Goal: Communication & Community: Participate in discussion

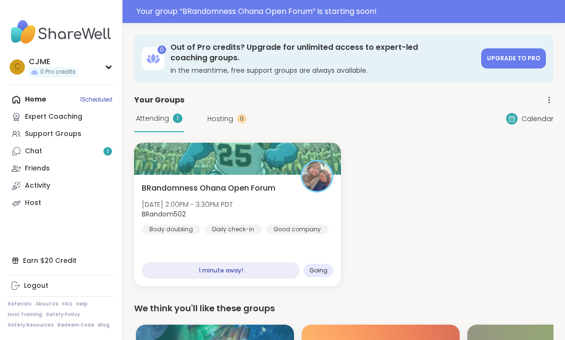
click at [268, 165] on div at bounding box center [237, 159] width 207 height 32
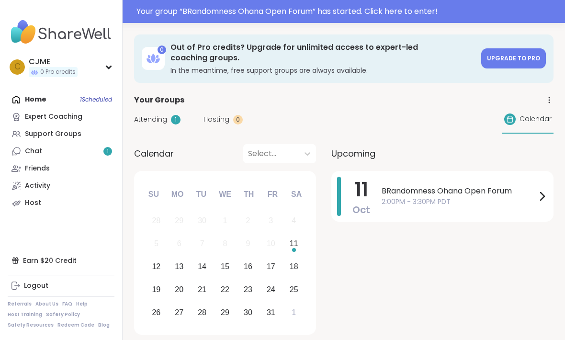
click at [91, 93] on div "Home 1 Scheduled Expert Coaching Support Groups Chat 1 Friends Activity Host" at bounding box center [61, 151] width 107 height 121
click at [412, 201] on span "2:00PM - 3:30PM PDT" at bounding box center [458, 202] width 155 height 10
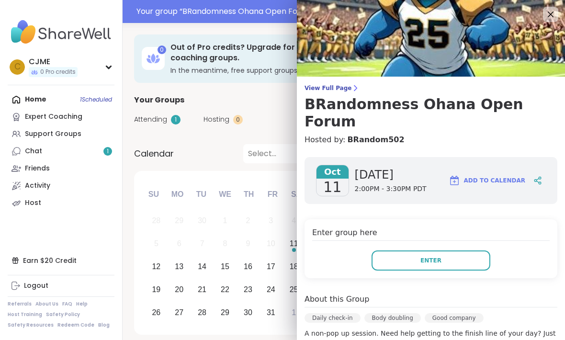
click at [455, 250] on button "Enter" at bounding box center [430, 260] width 119 height 20
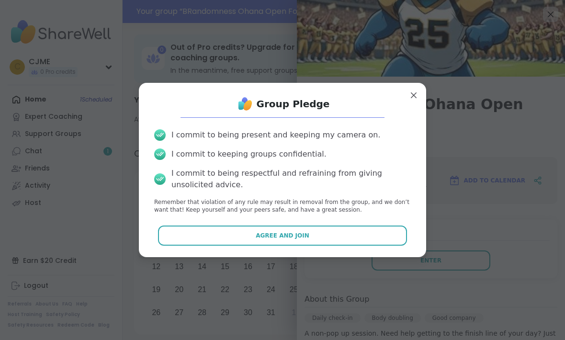
click at [343, 220] on div "I commit to being present and keeping my camera on. I commit to keeping groups …" at bounding box center [282, 172] width 272 height 101
click at [379, 243] on button "Agree and Join" at bounding box center [282, 235] width 249 height 20
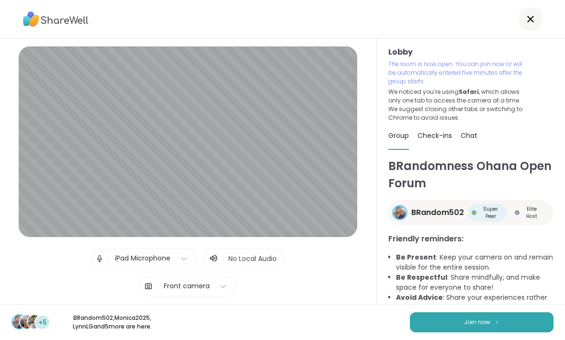
click at [466, 323] on span "Join now" at bounding box center [477, 322] width 26 height 9
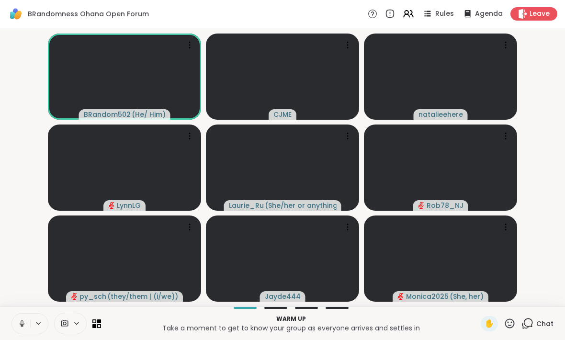
click at [25, 320] on icon at bounding box center [22, 323] width 9 height 9
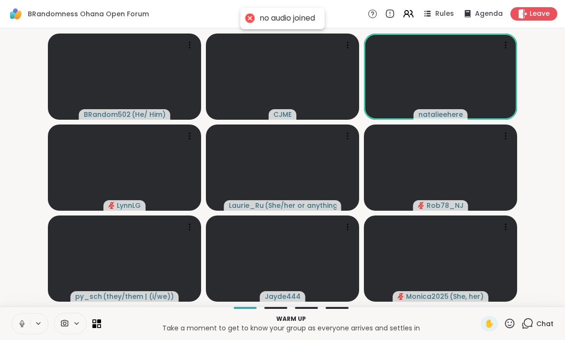
click at [21, 325] on icon at bounding box center [22, 323] width 9 height 9
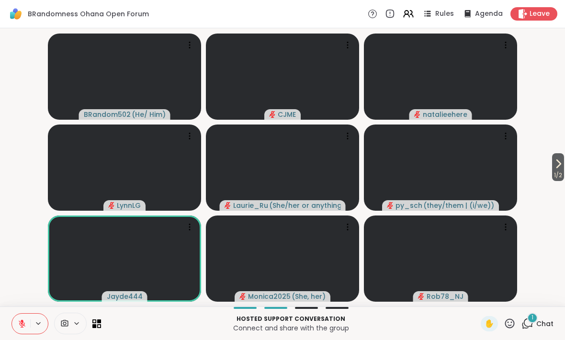
click at [556, 171] on span "1 / 2" at bounding box center [558, 174] width 12 height 11
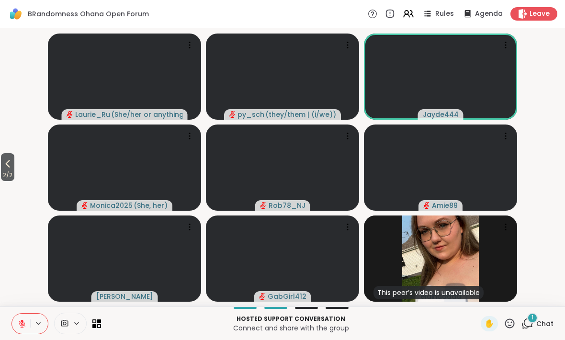
click at [13, 158] on icon at bounding box center [7, 163] width 11 height 11
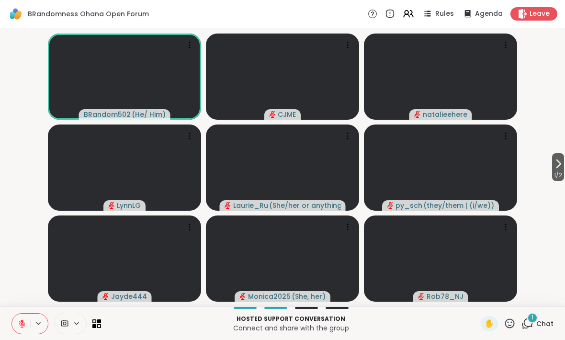
click at [515, 316] on div "✋" at bounding box center [498, 323] width 35 height 15
click at [522, 325] on icon at bounding box center [527, 323] width 12 height 12
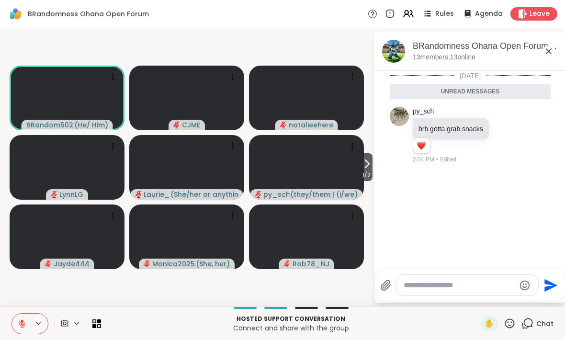
click at [541, 319] on span "Chat" at bounding box center [544, 324] width 17 height 10
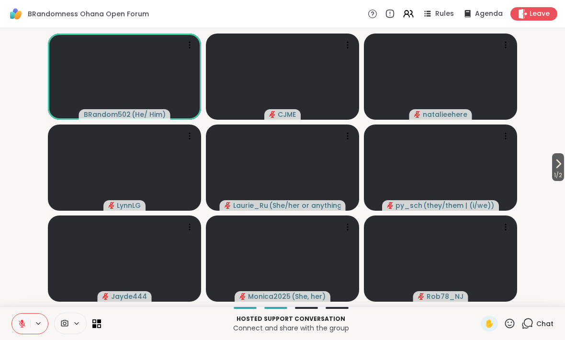
click at [515, 321] on icon at bounding box center [509, 323] width 12 height 12
click at [550, 294] on div "🎉" at bounding box center [544, 298] width 17 height 15
click at [508, 320] on icon at bounding box center [510, 323] width 10 height 10
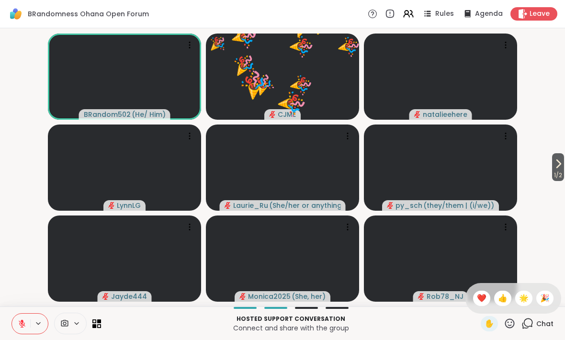
click at [484, 290] on div "✋ ❤️ 👍 🌟 🎉" at bounding box center [513, 298] width 96 height 31
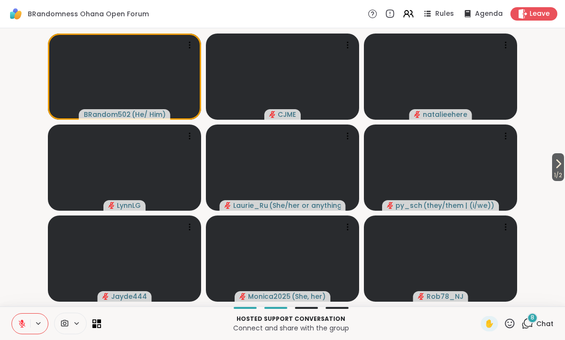
click at [559, 170] on span "1 / 2" at bounding box center [558, 174] width 12 height 11
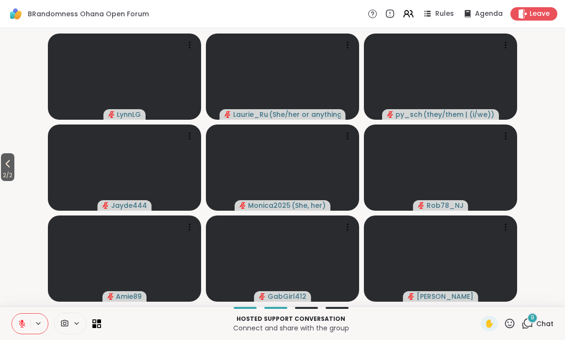
click at [541, 322] on span "Chat" at bounding box center [544, 324] width 17 height 10
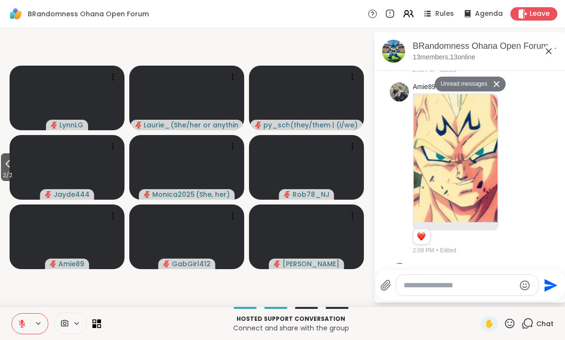
scroll to position [736, 0]
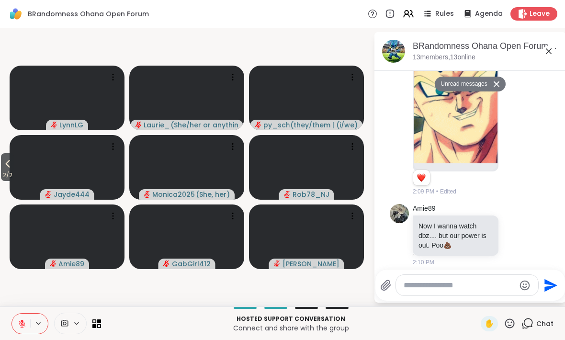
click at [9, 180] on span "2 / 2" at bounding box center [7, 174] width 13 height 11
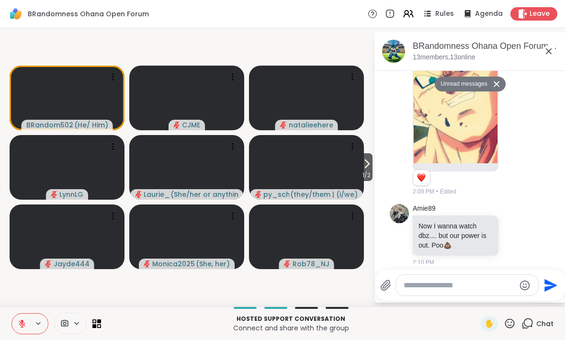
scroll to position [774, 0]
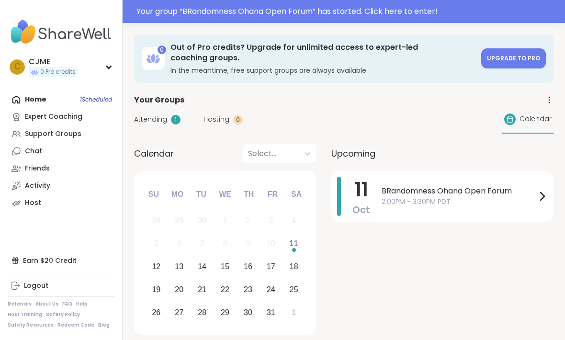
click at [386, 192] on span "BRandomness Ohana Open Forum" at bounding box center [458, 190] width 155 height 11
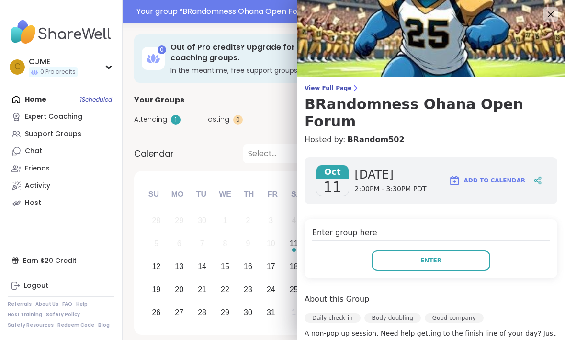
click at [380, 250] on button "Enter" at bounding box center [430, 260] width 119 height 20
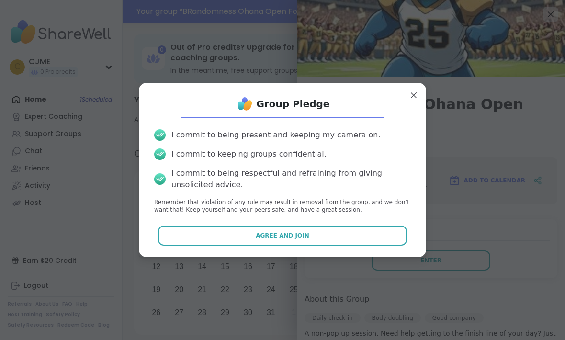
click at [216, 241] on button "Agree and Join" at bounding box center [282, 235] width 249 height 20
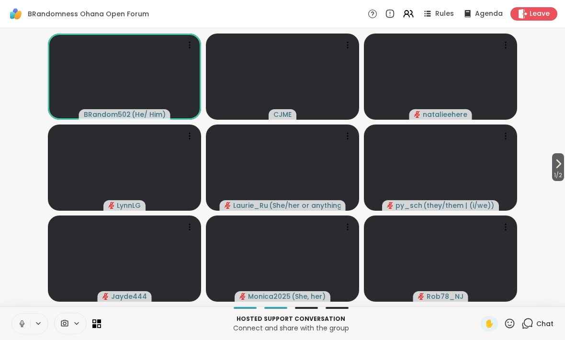
click at [15, 322] on button at bounding box center [21, 323] width 18 height 20
click at [17, 321] on button at bounding box center [21, 323] width 18 height 20
click at [509, 328] on icon at bounding box center [510, 323] width 10 height 10
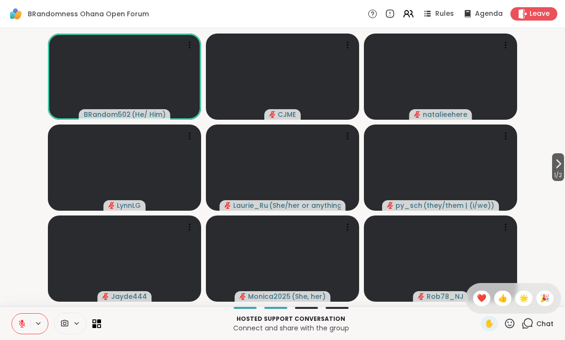
click at [503, 304] on div "👍" at bounding box center [502, 298] width 17 height 15
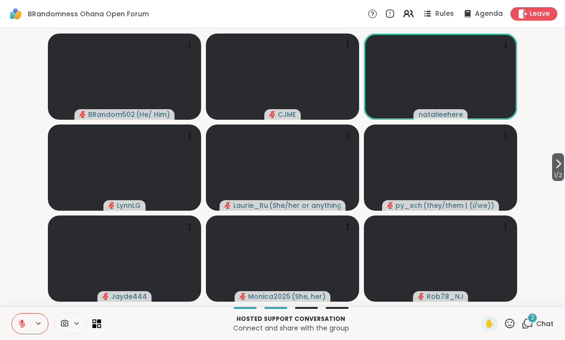
click at [504, 324] on icon at bounding box center [509, 323] width 12 height 12
click at [483, 304] on div "❤️" at bounding box center [481, 298] width 17 height 15
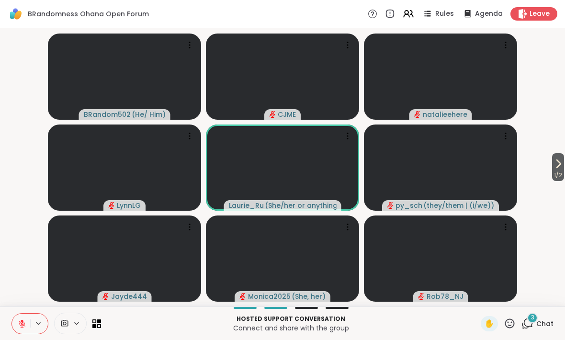
click at [510, 328] on icon at bounding box center [509, 323] width 12 height 12
click at [506, 298] on div "👍" at bounding box center [502, 298] width 17 height 15
click at [509, 319] on icon at bounding box center [510, 323] width 10 height 10
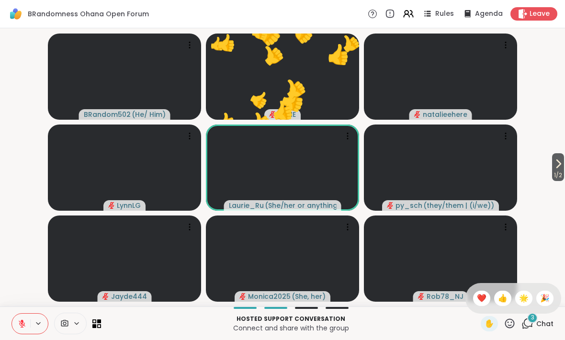
click at [548, 298] on span "🎉" at bounding box center [545, 297] width 10 height 11
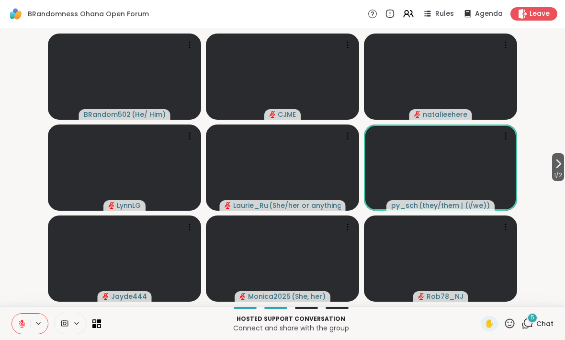
click at [555, 166] on icon at bounding box center [557, 163] width 11 height 11
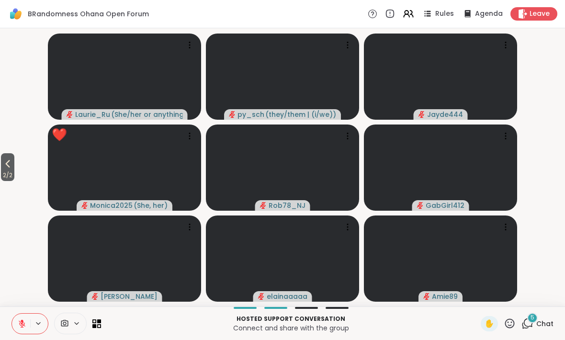
click at [512, 324] on icon at bounding box center [509, 323] width 12 height 12
click at [484, 296] on span "❤️" at bounding box center [482, 297] width 10 height 11
click at [6, 159] on icon at bounding box center [7, 163] width 11 height 11
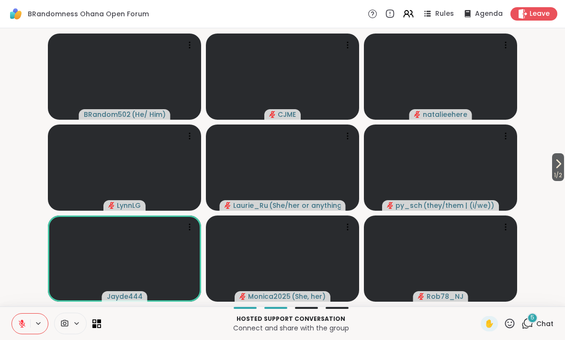
click at [512, 324] on icon at bounding box center [509, 323] width 12 height 12
click at [481, 292] on span "❤️" at bounding box center [482, 297] width 10 height 11
click at [513, 321] on icon at bounding box center [509, 323] width 12 height 12
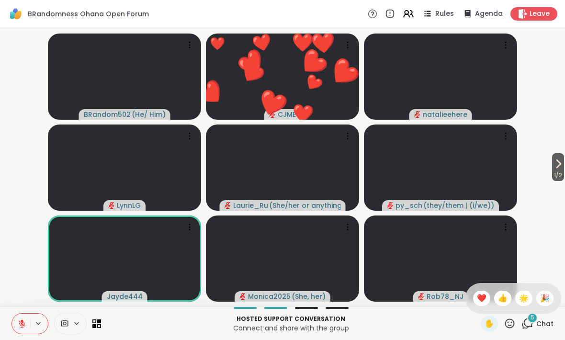
click at [550, 304] on div "🎉" at bounding box center [544, 298] width 17 height 15
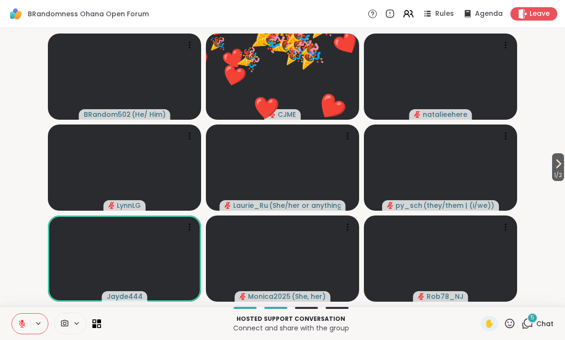
click at [513, 329] on icon at bounding box center [509, 323] width 12 height 12
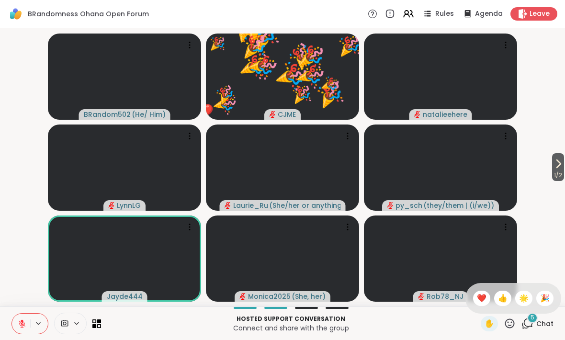
click at [501, 291] on div "👍" at bounding box center [502, 298] width 17 height 15
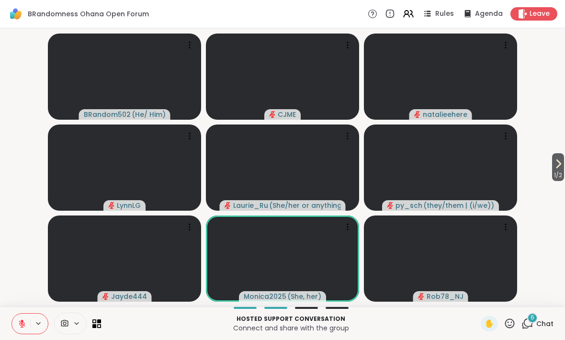
click at [511, 323] on icon at bounding box center [509, 323] width 12 height 12
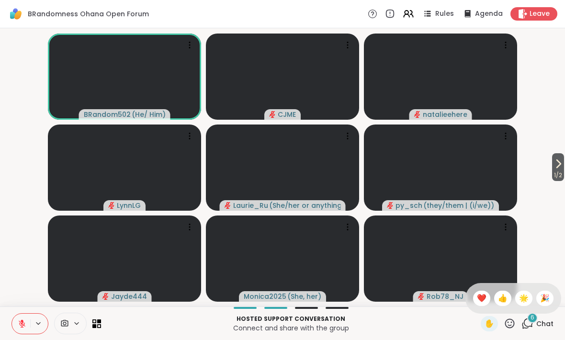
click at [480, 299] on span "❤️" at bounding box center [482, 297] width 10 height 11
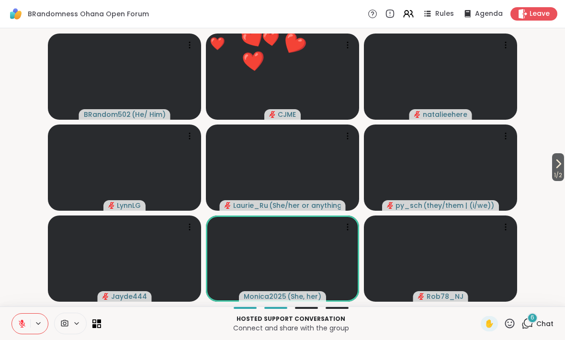
click at [506, 325] on icon at bounding box center [510, 323] width 10 height 10
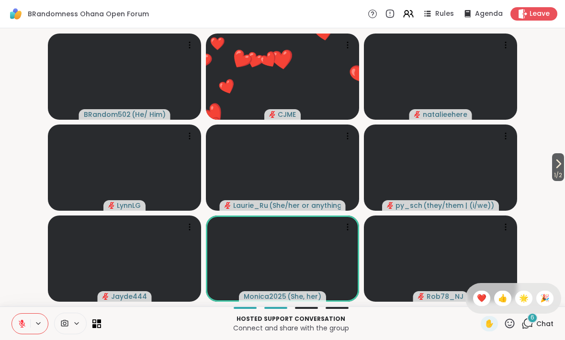
click at [503, 295] on span "👍" at bounding box center [503, 297] width 10 height 11
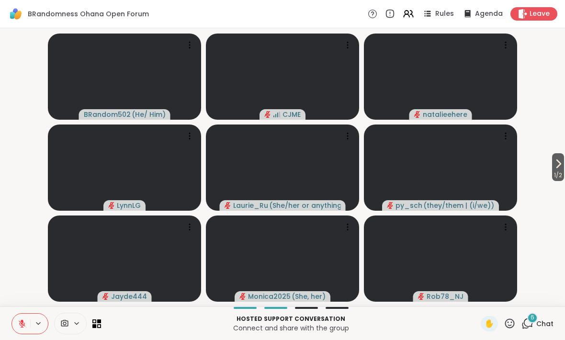
click at [562, 163] on icon at bounding box center [557, 163] width 11 height 11
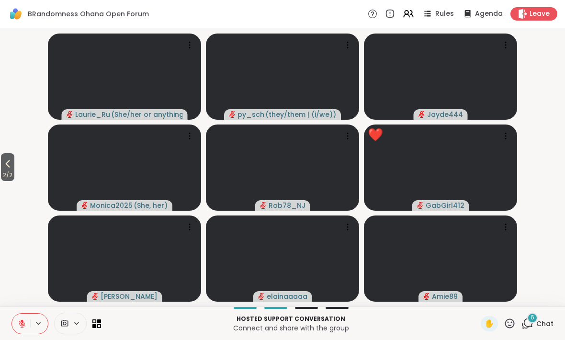
click at [513, 324] on icon at bounding box center [509, 323] width 12 height 12
click at [480, 301] on span "❤️" at bounding box center [482, 297] width 10 height 11
click at [9, 172] on span "2 / 2" at bounding box center [7, 174] width 13 height 11
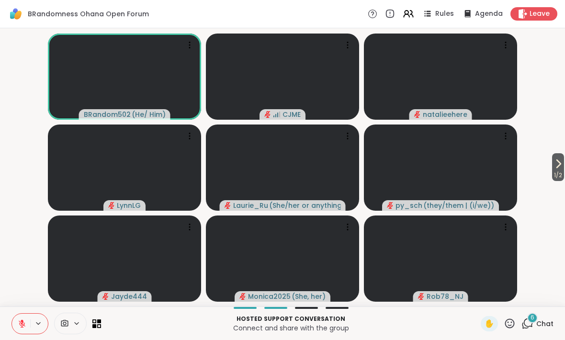
click at [552, 157] on button "1 / 2" at bounding box center [558, 167] width 12 height 28
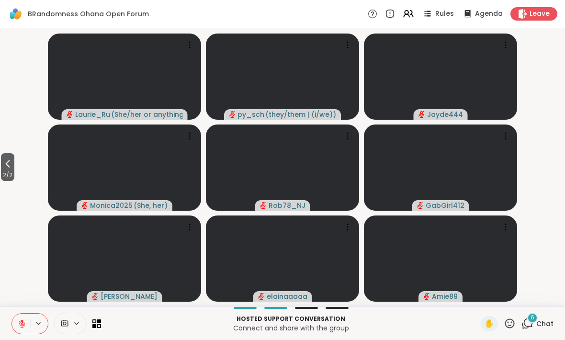
click at [13, 168] on icon at bounding box center [7, 163] width 11 height 11
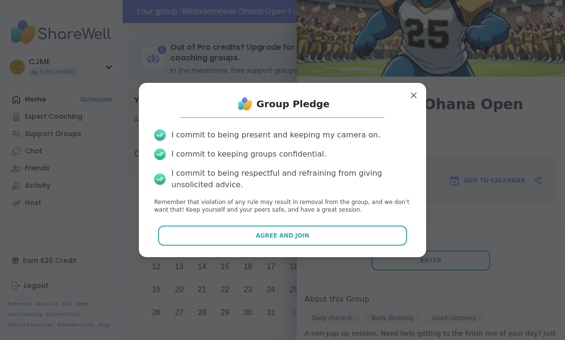
click at [384, 236] on button "Agree and Join" at bounding box center [282, 235] width 249 height 20
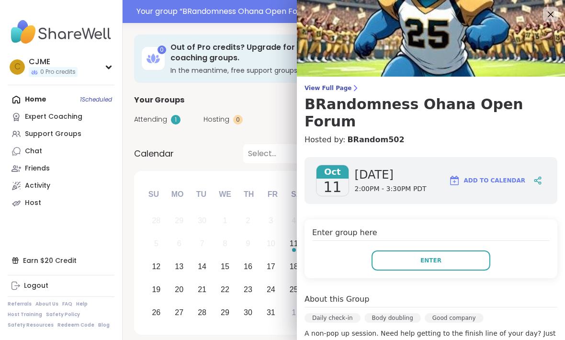
click at [448, 250] on button "Enter" at bounding box center [430, 260] width 119 height 20
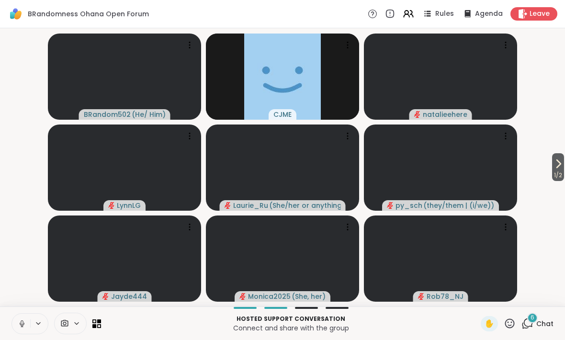
click at [24, 319] on icon at bounding box center [22, 323] width 9 height 9
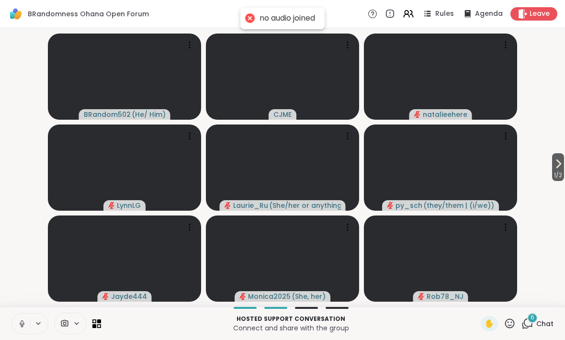
click at [18, 324] on icon at bounding box center [22, 323] width 9 height 9
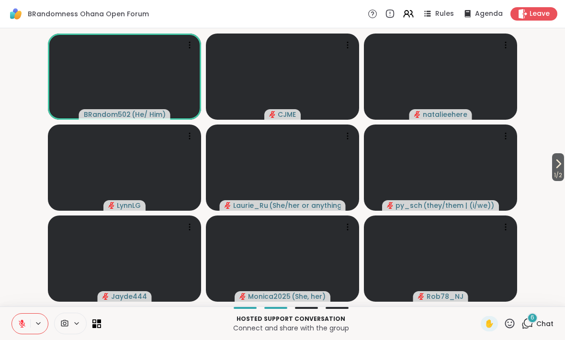
click at [12, 331] on button at bounding box center [21, 323] width 18 height 20
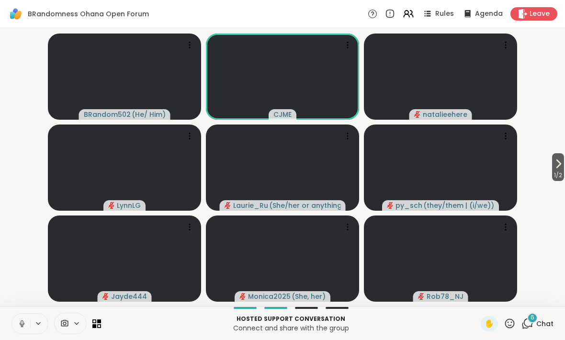
click at [17, 323] on button at bounding box center [21, 323] width 18 height 20
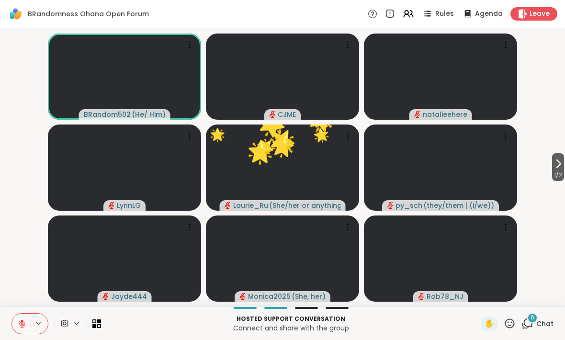
click at [16, 322] on button at bounding box center [21, 323] width 18 height 20
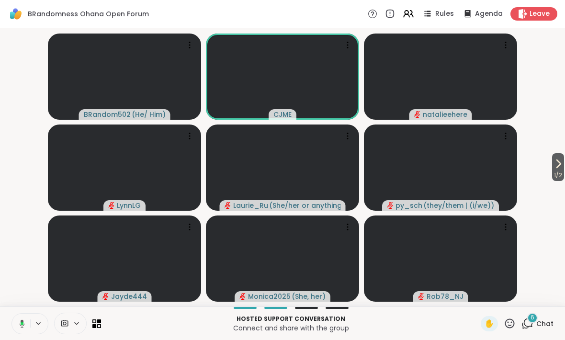
click at [17, 330] on button at bounding box center [21, 323] width 20 height 20
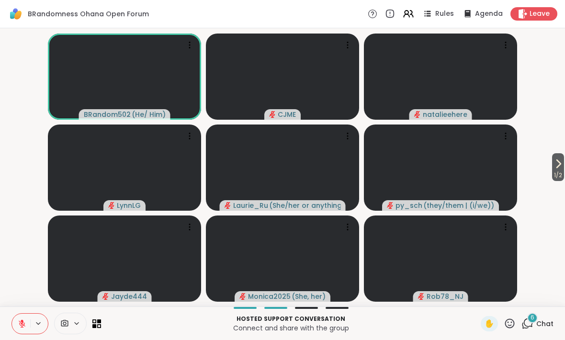
click at [19, 324] on icon at bounding box center [22, 323] width 9 height 9
click at [560, 163] on icon at bounding box center [557, 163] width 11 height 11
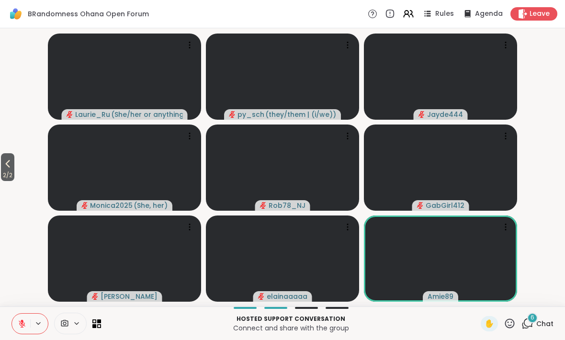
click at [535, 326] on div "6 Chat" at bounding box center [537, 323] width 32 height 15
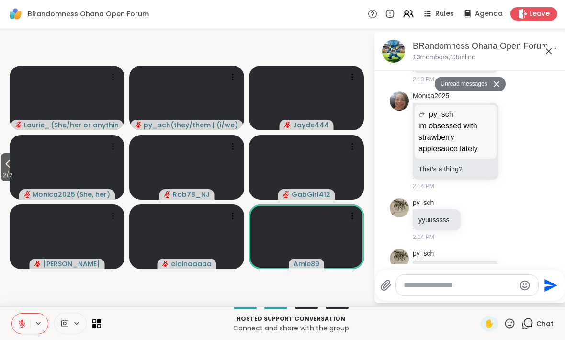
scroll to position [1152, 0]
click at [17, 325] on button at bounding box center [21, 323] width 18 height 20
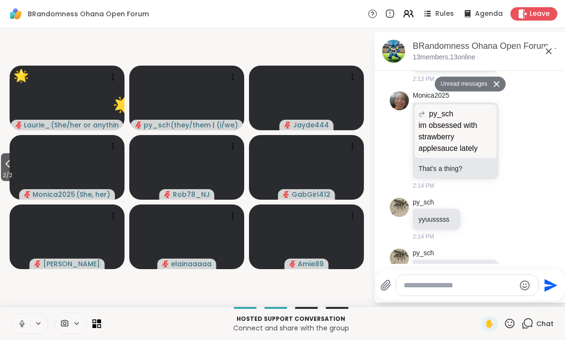
click at [19, 324] on icon at bounding box center [22, 323] width 9 height 9
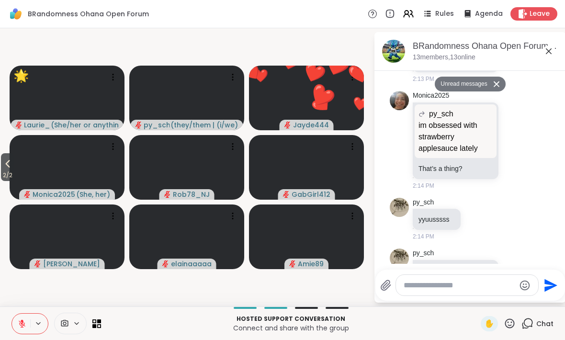
click at [511, 326] on icon at bounding box center [509, 323] width 12 height 12
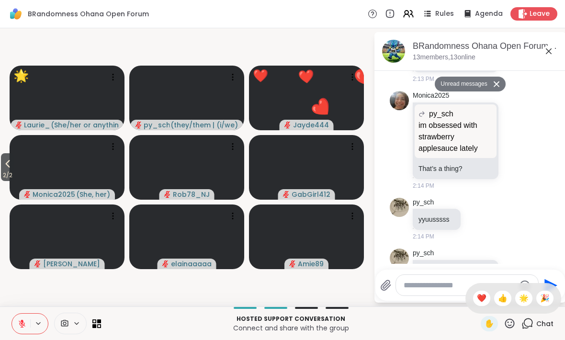
click at [498, 301] on span "👍" at bounding box center [503, 297] width 10 height 11
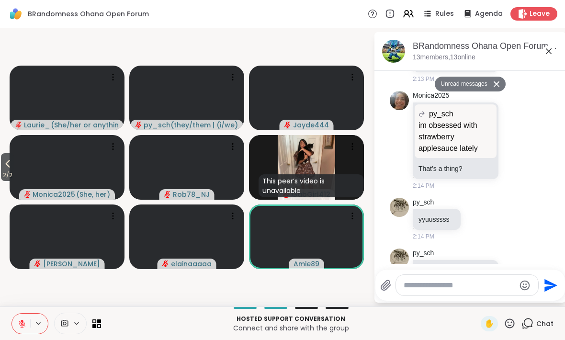
click at [5, 174] on span "2 / 2" at bounding box center [7, 174] width 13 height 11
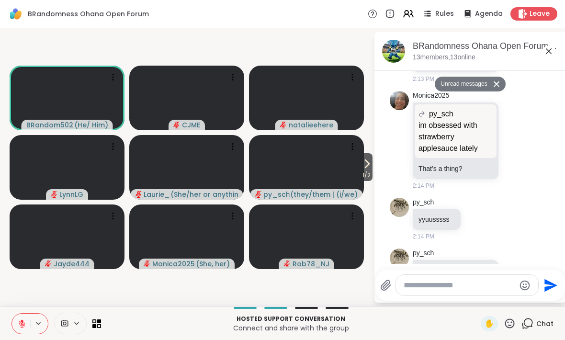
click at [487, 319] on span "✋" at bounding box center [489, 323] width 10 height 11
click at [482, 321] on div "✋" at bounding box center [489, 323] width 17 height 15
click at [12, 326] on button at bounding box center [21, 323] width 18 height 20
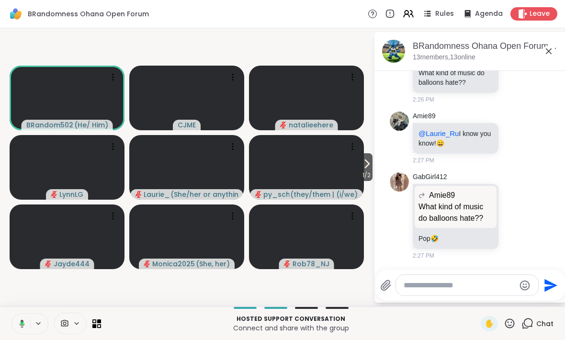
scroll to position [1452, 0]
click at [28, 326] on button at bounding box center [21, 323] width 20 height 20
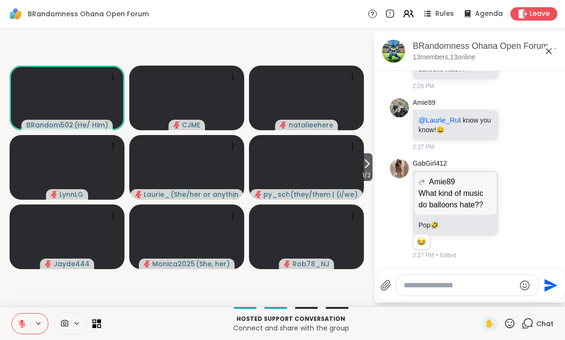
click at [19, 324] on icon at bounding box center [22, 323] width 9 height 9
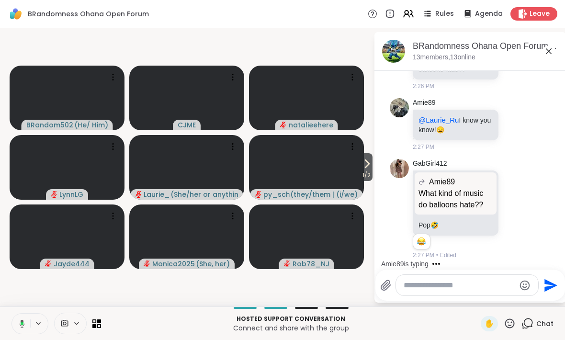
click at [14, 321] on button at bounding box center [21, 323] width 20 height 20
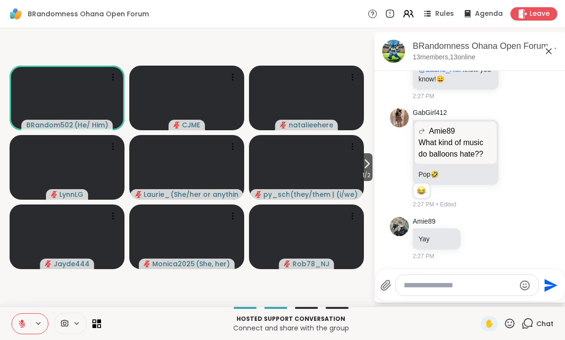
scroll to position [1563, 0]
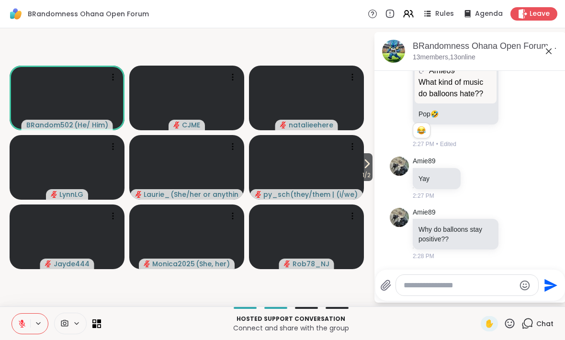
click at [19, 325] on icon at bounding box center [22, 323] width 9 height 9
click at [19, 329] on button at bounding box center [21, 323] width 20 height 20
click at [285, 46] on video-player-container "1 / 2 BRandom502 ( He/ Him ) CJME [PERSON_NAME] [PERSON_NAME] ( She/her or anyt…" at bounding box center [187, 167] width 362 height 270
click at [251, 45] on video-player-container "1 / 2 BRandom502 ( He/ Him ) CJME [PERSON_NAME] [PERSON_NAME] ( She/her or anyt…" at bounding box center [187, 167] width 362 height 270
click at [263, 25] on div "BRandomness Ohana Open Forum Rules Agenda Leave" at bounding box center [282, 14] width 565 height 28
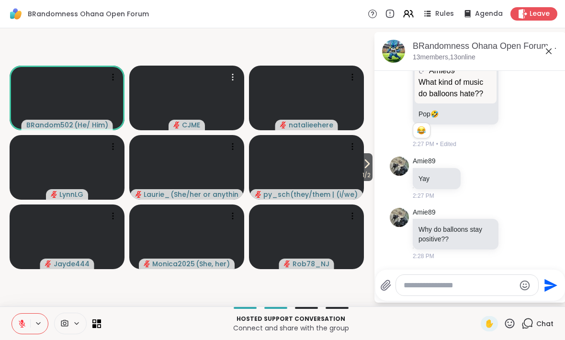
click at [211, 94] on video at bounding box center [186, 98] width 115 height 65
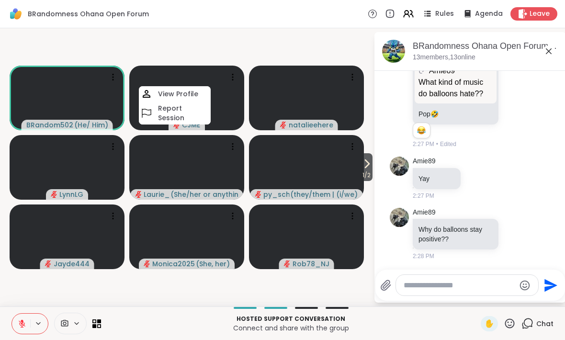
click at [239, 50] on video-player-container "1 / 2 BRandom502 ( He/ Him ) CJME View Profile Report Session [PERSON_NAME] [PE…" at bounding box center [187, 167] width 362 height 270
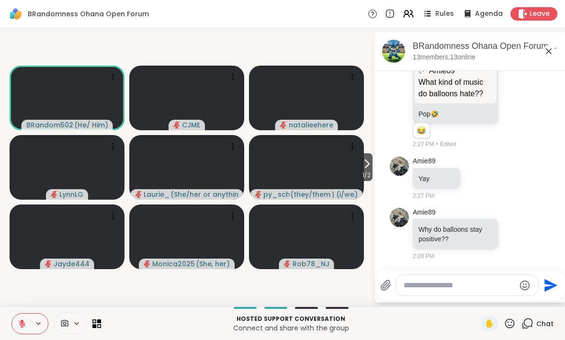
click at [329, 45] on video-player-container "1 / 2 BRandom502 ( He/ Him ) CJME [PERSON_NAME] [PERSON_NAME] ( She/her or anyt…" at bounding box center [187, 167] width 362 height 270
click at [553, 53] on icon at bounding box center [548, 50] width 11 height 11
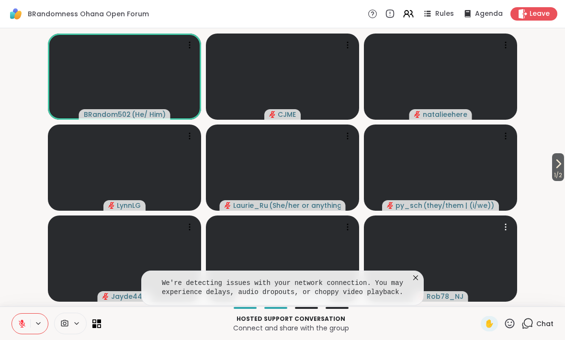
click at [413, 270] on video at bounding box center [440, 258] width 153 height 86
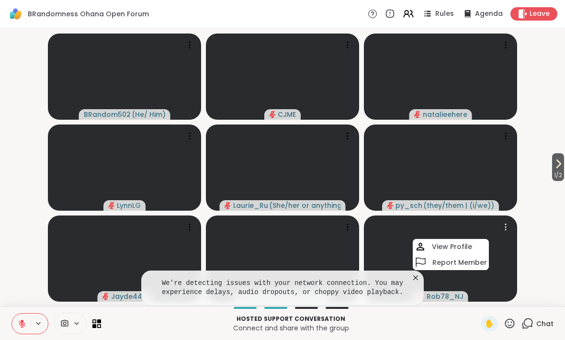
click at [536, 322] on div "Chat" at bounding box center [537, 323] width 32 height 15
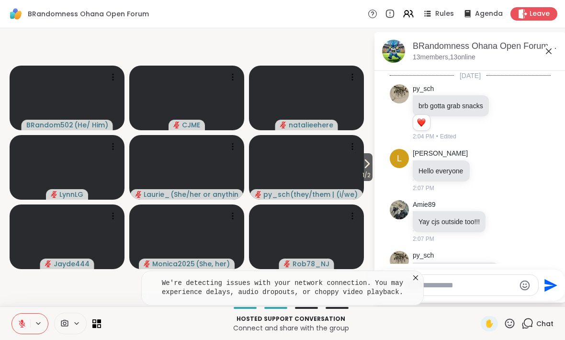
scroll to position [1553, 0]
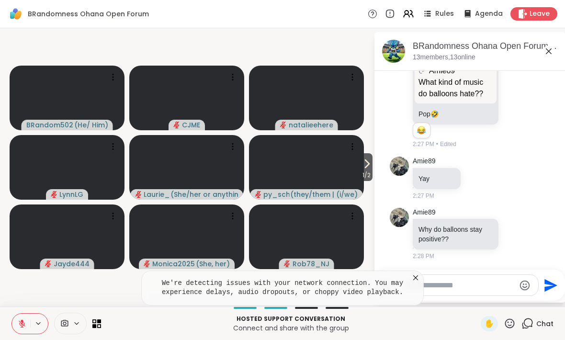
click at [538, 318] on div "Chat" at bounding box center [537, 323] width 32 height 15
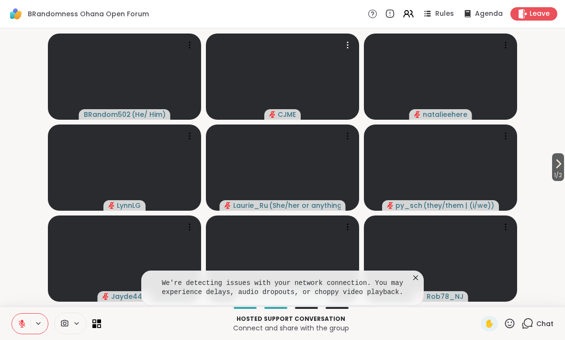
click at [279, 83] on video at bounding box center [282, 77] width 153 height 86
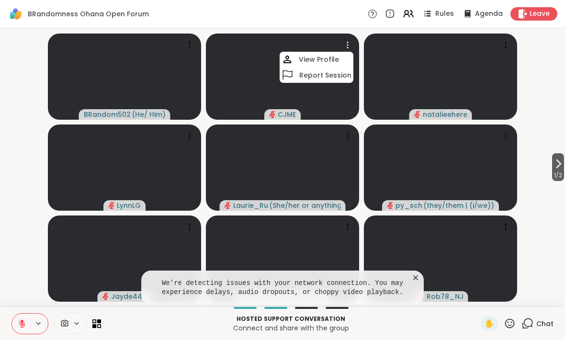
click at [261, 73] on video at bounding box center [282, 77] width 153 height 86
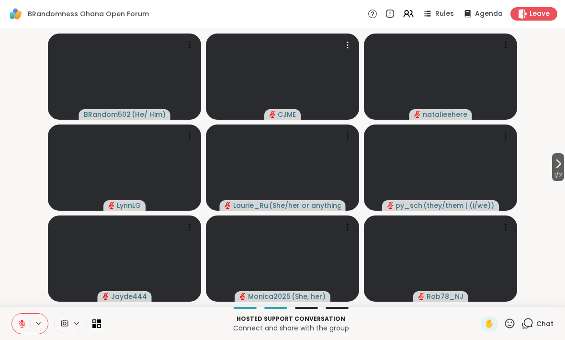
click at [491, 329] on div "✋" at bounding box center [489, 323] width 17 height 15
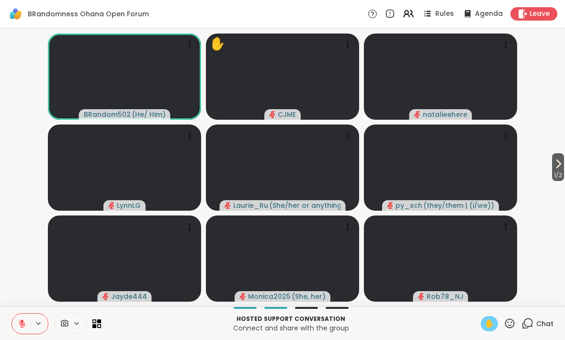
click at [9, 322] on div "Hosted support conversation Connect and share with the group ✋ Chat" at bounding box center [282, 323] width 565 height 34
click at [12, 321] on button at bounding box center [21, 323] width 18 height 20
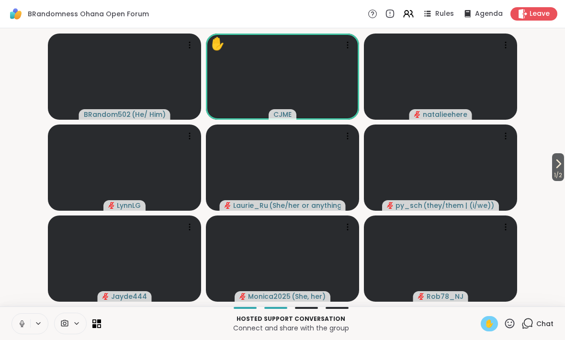
click at [490, 324] on span "✋" at bounding box center [489, 323] width 10 height 11
click at [17, 320] on button at bounding box center [21, 323] width 18 height 20
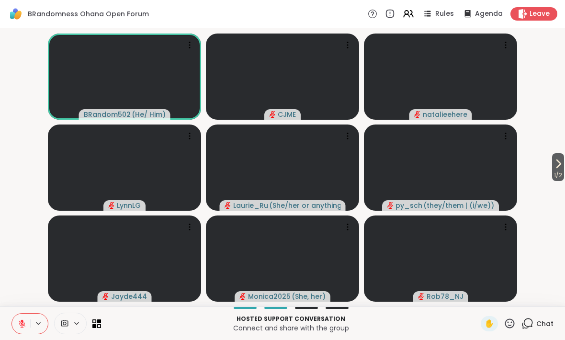
click at [15, 325] on button at bounding box center [21, 323] width 18 height 20
click at [13, 323] on button at bounding box center [21, 323] width 18 height 20
click at [554, 169] on icon at bounding box center [557, 163] width 11 height 11
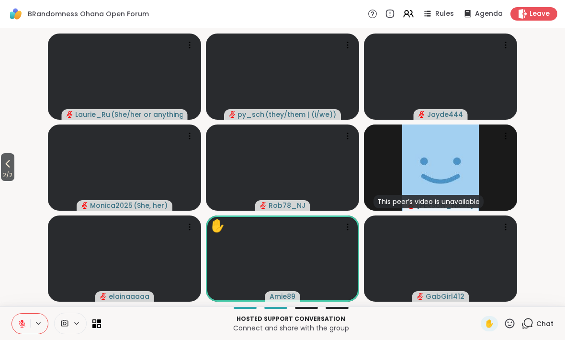
click at [3, 171] on span "2 / 2" at bounding box center [7, 174] width 13 height 11
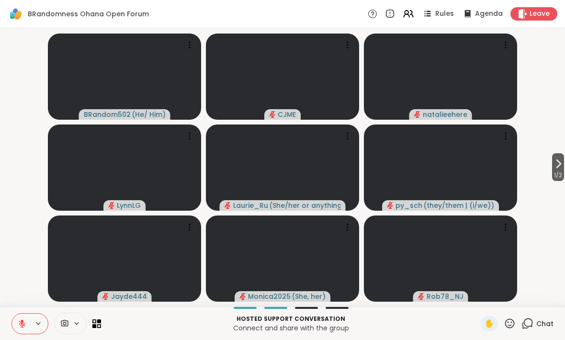
click at [557, 172] on span "1 / 2" at bounding box center [558, 174] width 12 height 11
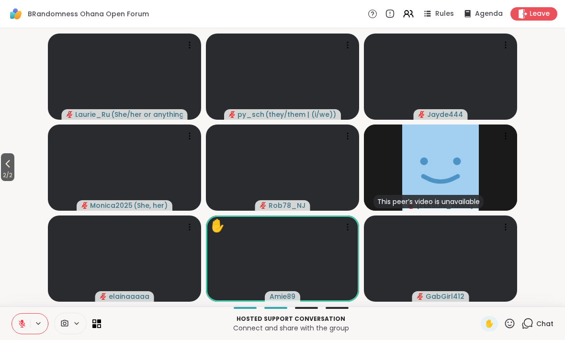
click at [19, 325] on icon at bounding box center [22, 323] width 9 height 9
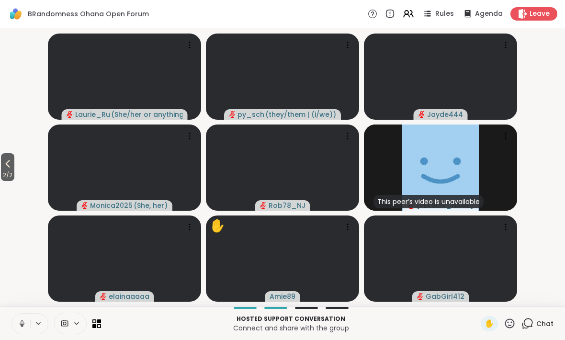
click at [22, 323] on icon at bounding box center [22, 323] width 9 height 9
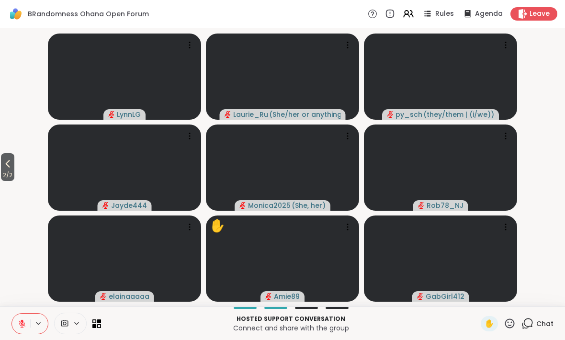
click at [3, 176] on span "2 / 2" at bounding box center [7, 174] width 13 height 11
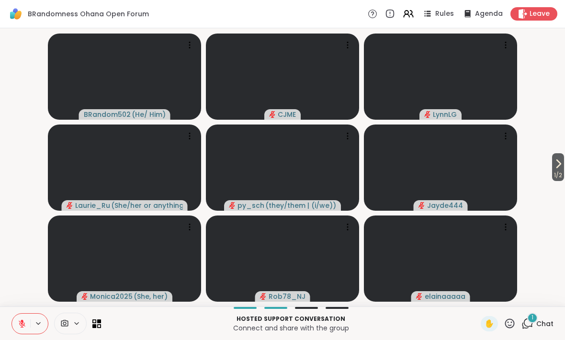
click at [543, 322] on span "Chat" at bounding box center [544, 324] width 17 height 10
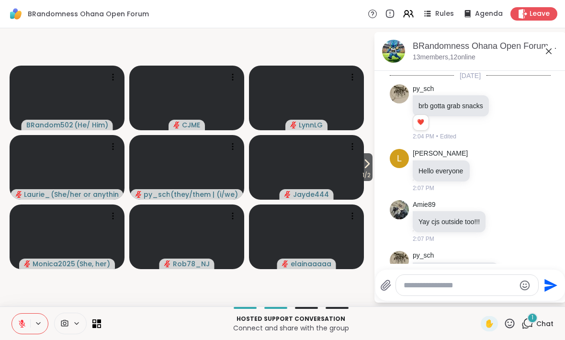
scroll to position [1701, 0]
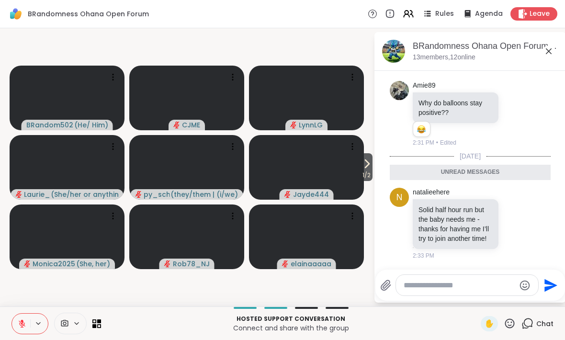
click at [25, 320] on icon at bounding box center [22, 323] width 9 height 9
click at [17, 331] on button at bounding box center [21, 323] width 18 height 20
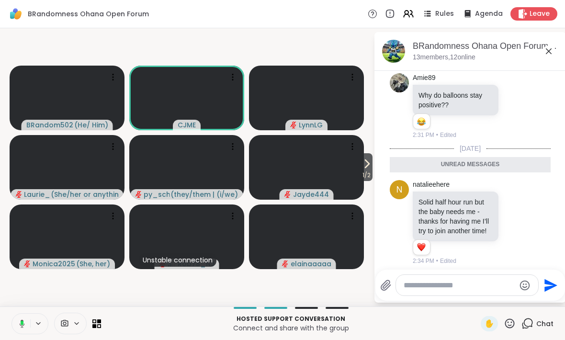
scroll to position [1714, 0]
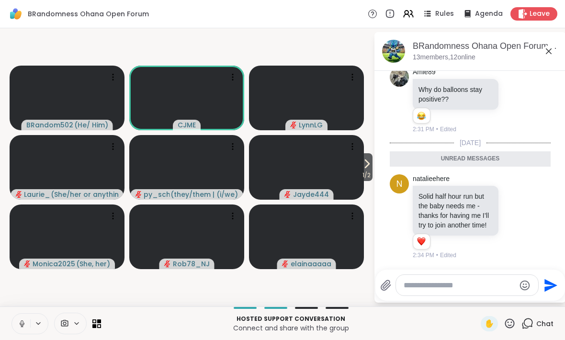
click at [17, 330] on button at bounding box center [21, 323] width 18 height 20
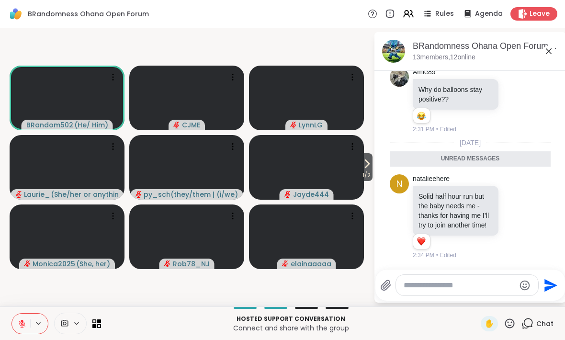
click at [361, 173] on span "1 / 2" at bounding box center [366, 174] width 12 height 11
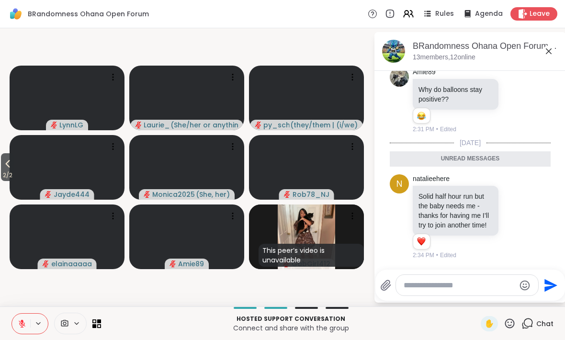
click at [9, 169] on icon at bounding box center [7, 163] width 11 height 11
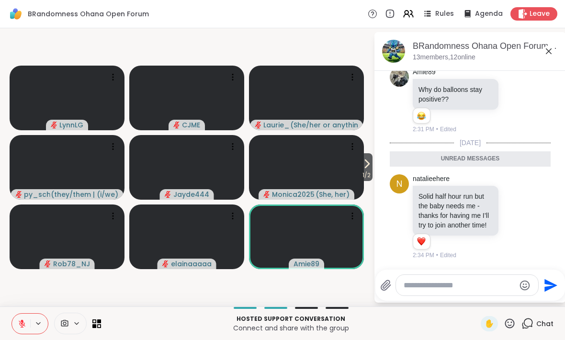
click at [367, 158] on icon at bounding box center [366, 163] width 11 height 11
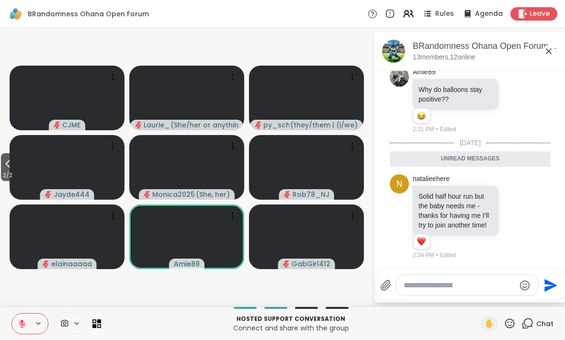
click at [7, 163] on icon at bounding box center [7, 163] width 11 height 11
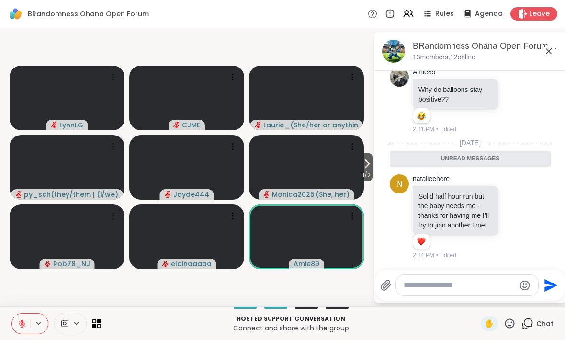
click at [372, 162] on button "1 / 2" at bounding box center [366, 167] width 12 height 28
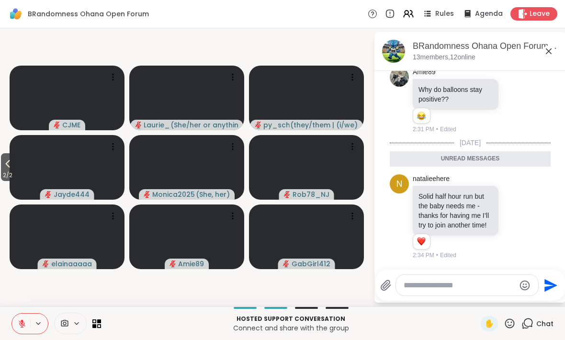
click at [11, 157] on button "2 / 2" at bounding box center [7, 167] width 13 height 28
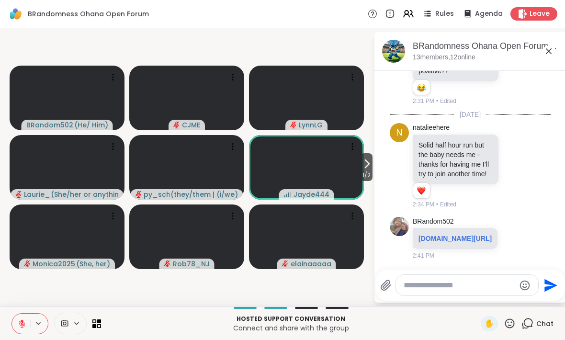
scroll to position [1762, 0]
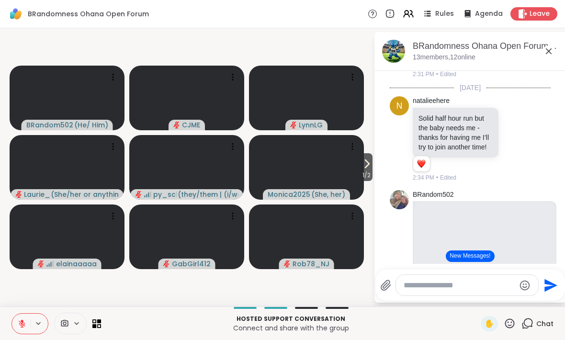
click at [363, 164] on icon at bounding box center [366, 163] width 11 height 11
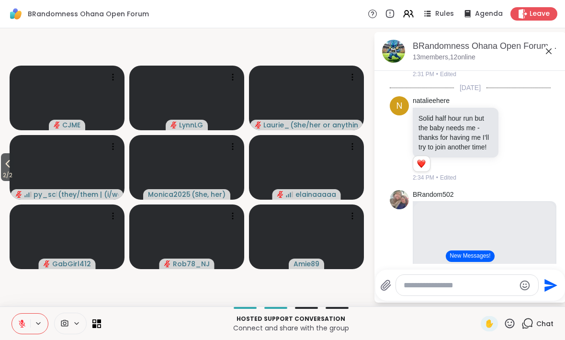
click at [6, 176] on span "2 / 2" at bounding box center [7, 174] width 13 height 11
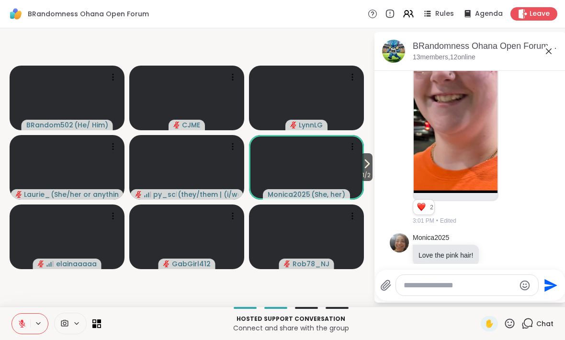
scroll to position [2894, 0]
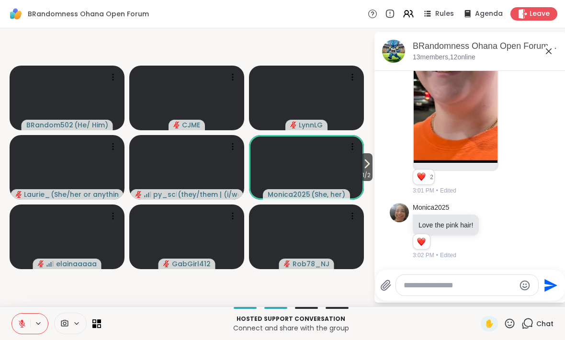
click at [465, 286] on textarea "Type your message" at bounding box center [459, 285] width 112 height 10
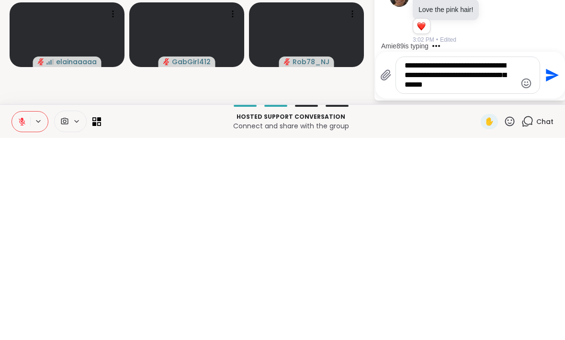
scroll to position [2980, 0]
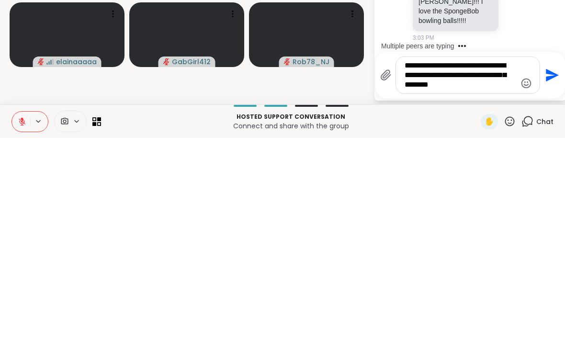
type textarea "**********"
click at [553, 269] on icon "Send" at bounding box center [550, 276] width 15 height 15
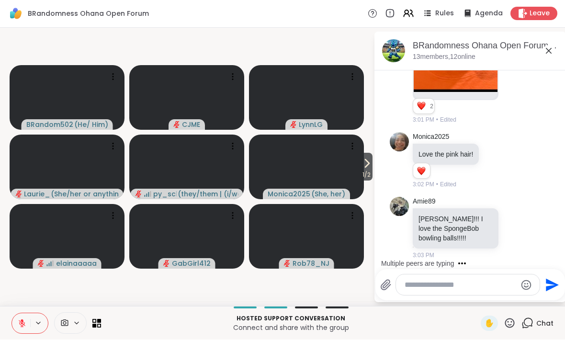
scroll to position [3043, 0]
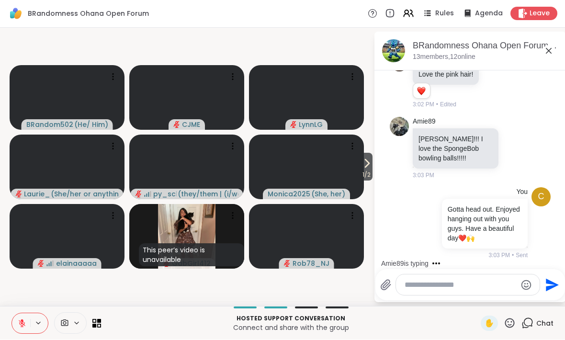
click at [538, 20] on div "Leave" at bounding box center [533, 13] width 47 height 13
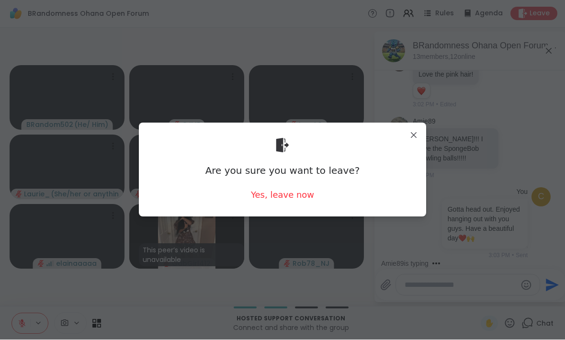
click at [298, 197] on div "Yes, leave now" at bounding box center [282, 195] width 63 height 12
